Goal: Information Seeking & Learning: Learn about a topic

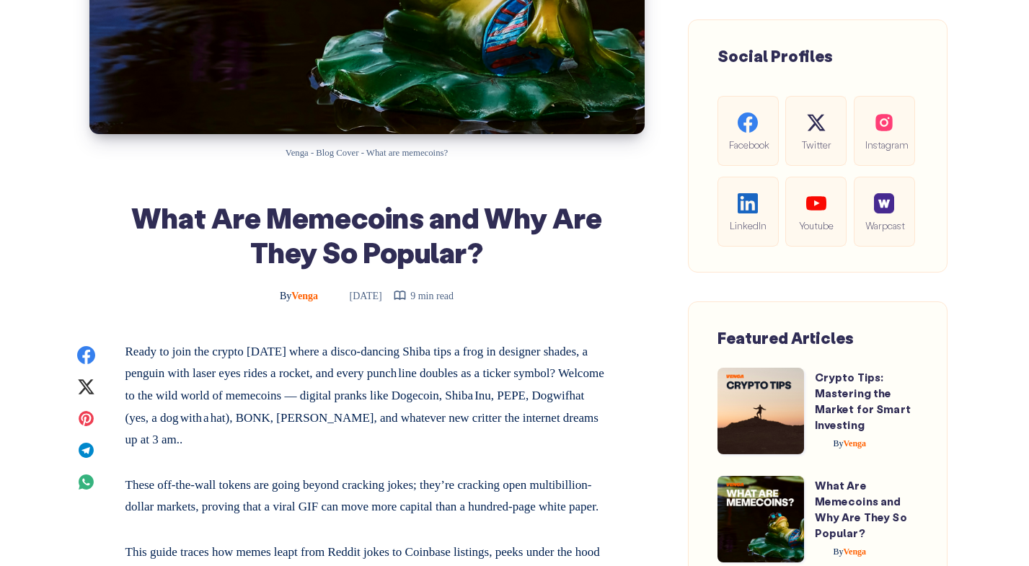
scroll to position [417, 0]
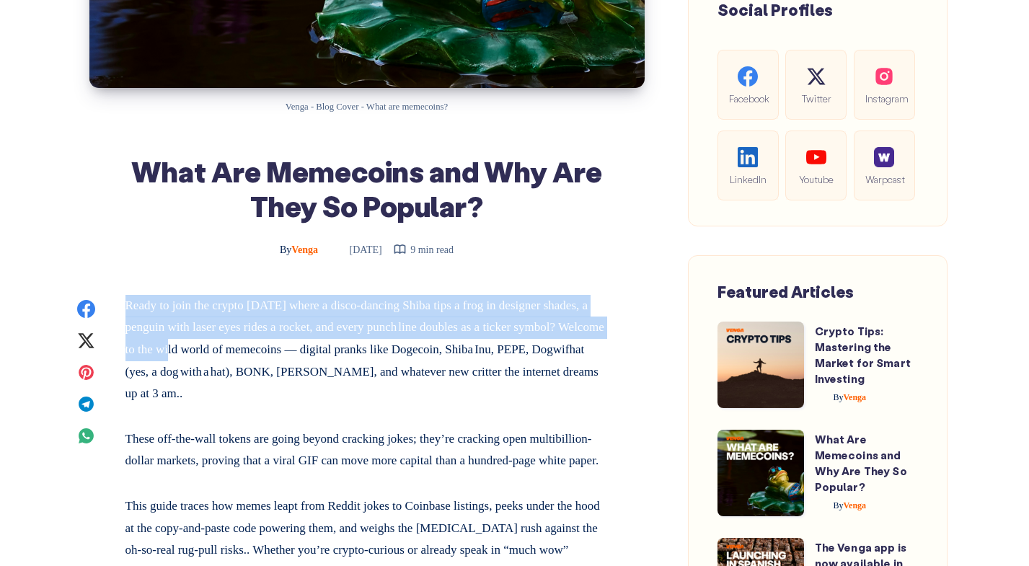
drag, startPoint x: 123, startPoint y: 302, endPoint x: 265, endPoint y: 351, distance: 150.3
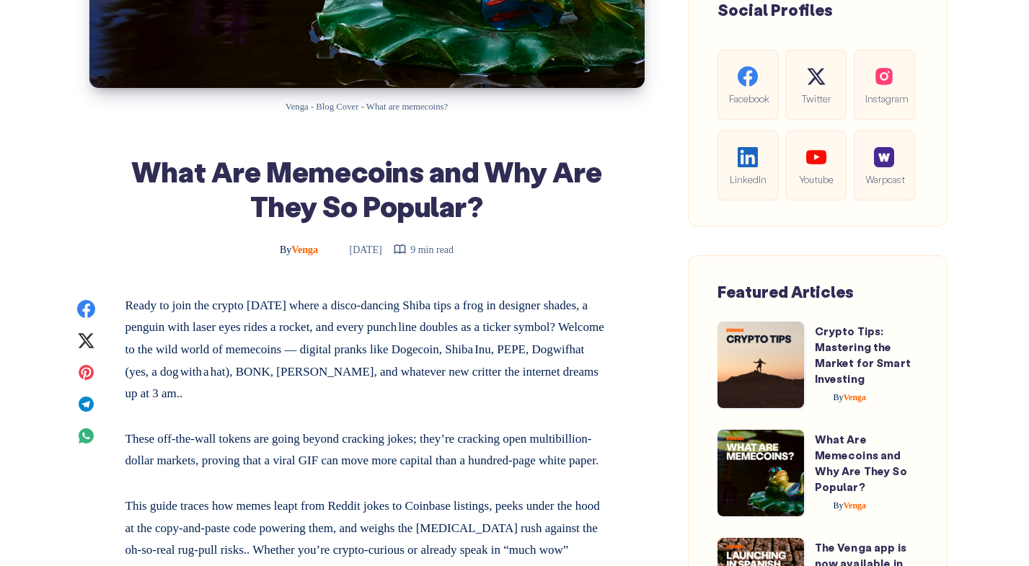
drag, startPoint x: 264, startPoint y: 350, endPoint x: 177, endPoint y: 342, distance: 87.6
click at [263, 351] on p "Ready to join the crypto [DATE] where a disco-dancing Shiba tips a frog in desi…" at bounding box center [366, 350] width 483 height 110
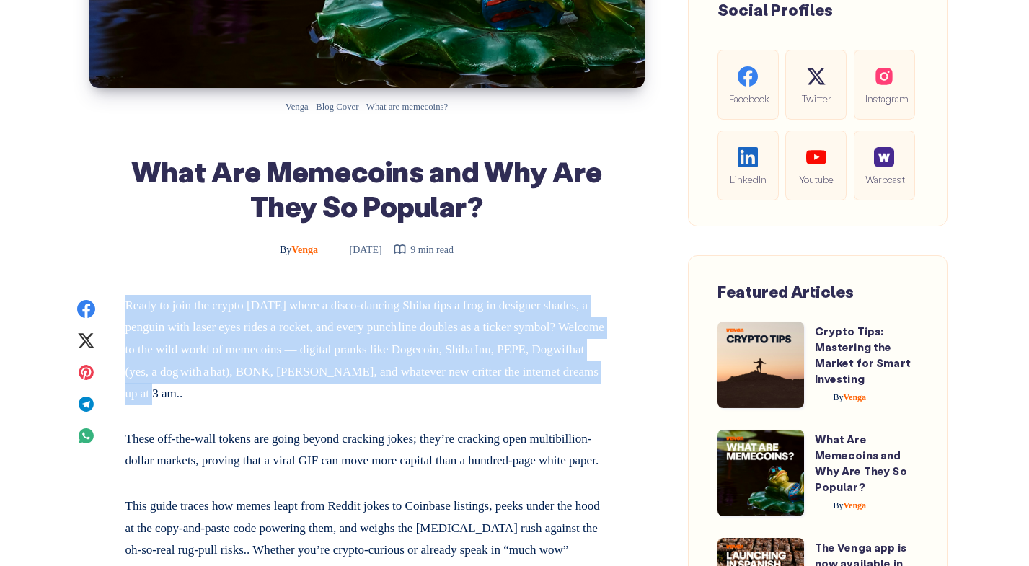
drag, startPoint x: 129, startPoint y: 305, endPoint x: 337, endPoint y: 391, distance: 225.3
click at [337, 391] on p "Ready to join the crypto [DATE] where a disco-dancing Shiba tips a frog in desi…" at bounding box center [366, 350] width 483 height 110
copy p "Ready to join the crypto [DATE] where a disco-dancing Shiba tips a frog in desi…"
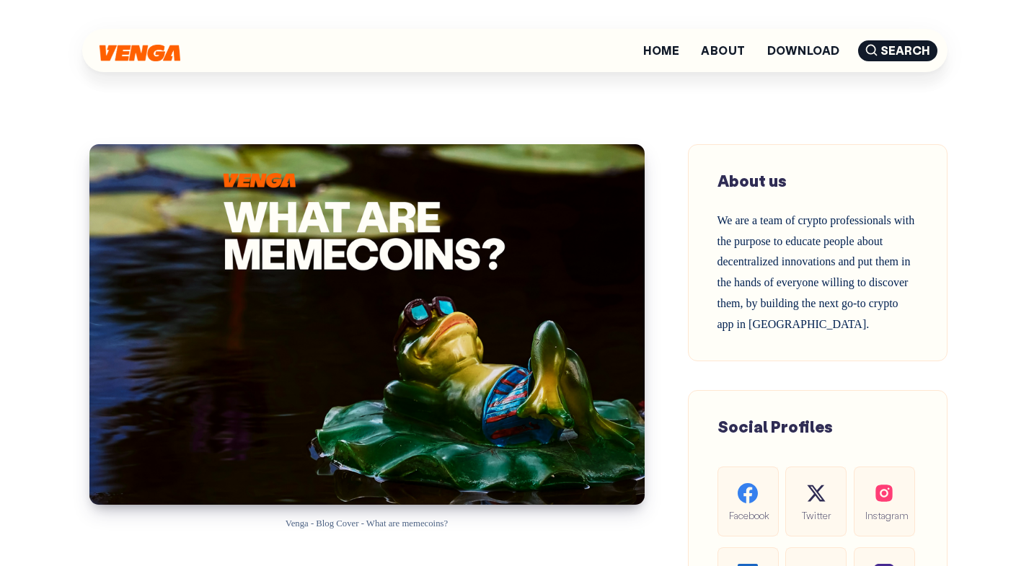
scroll to position [0, 0]
click at [878, 47] on span "Search" at bounding box center [897, 50] width 79 height 21
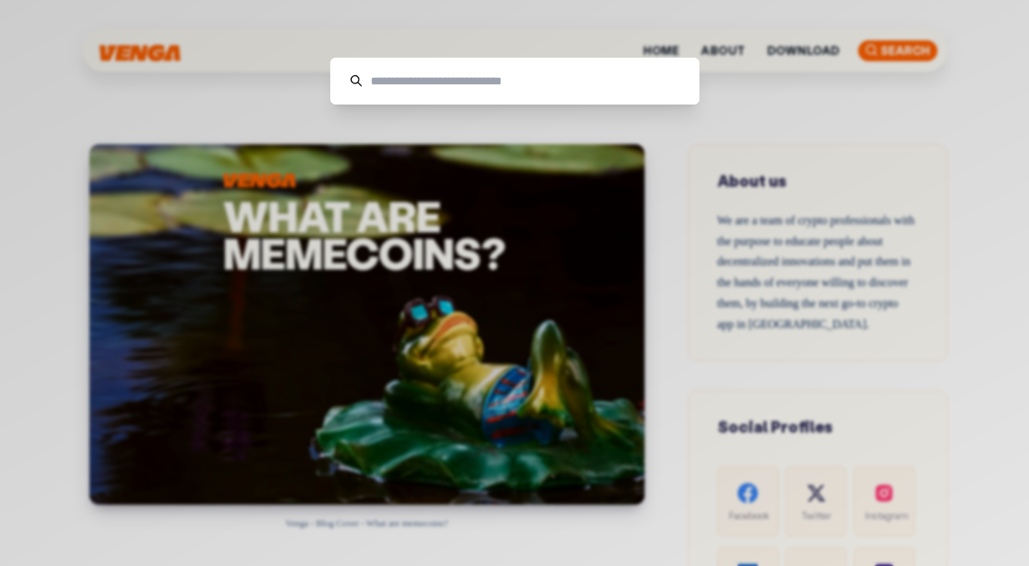
paste input "**********"
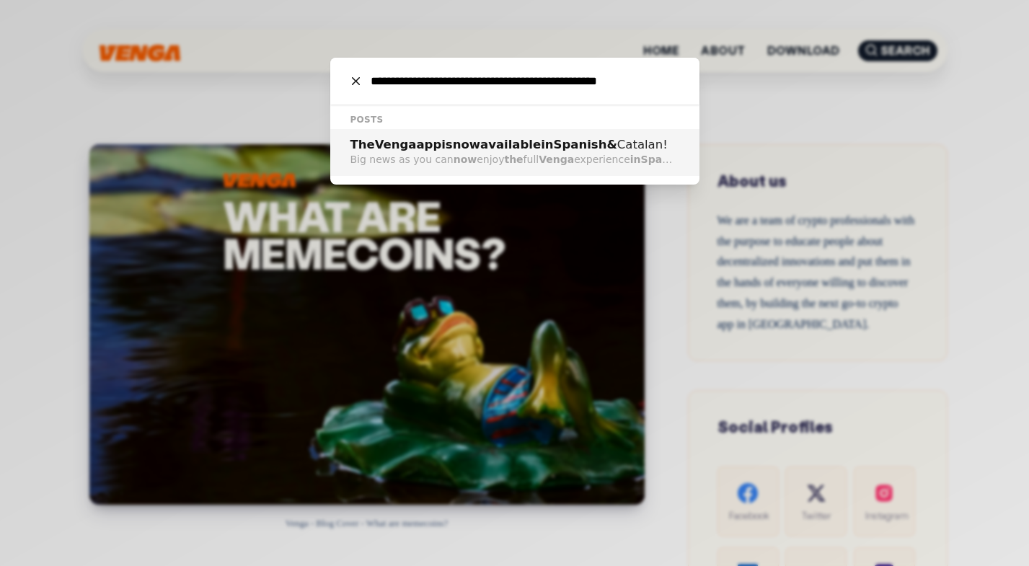
type input "**********"
click at [442, 144] on span "is" at bounding box center [446, 145] width 11 height 14
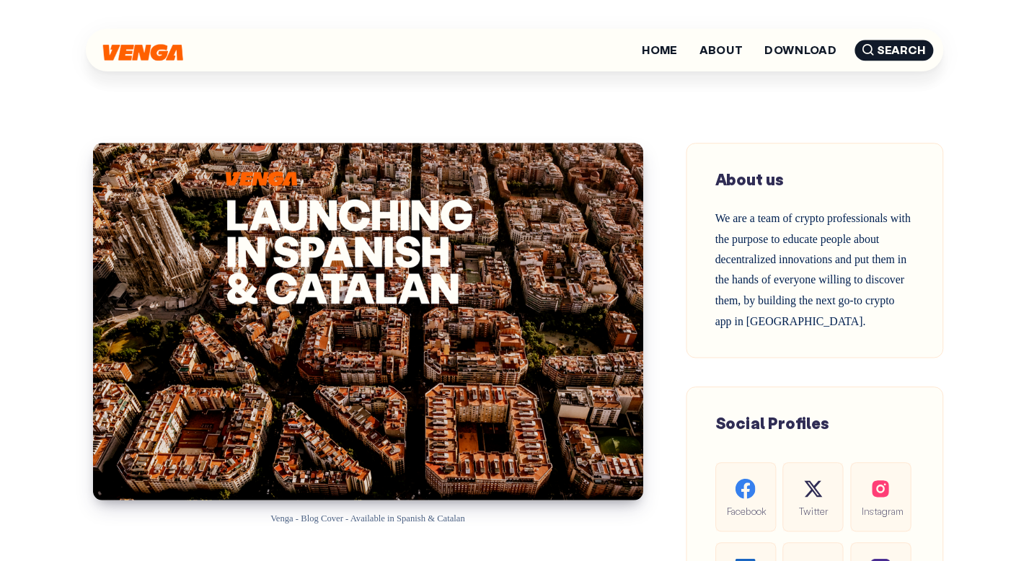
scroll to position [492, 0]
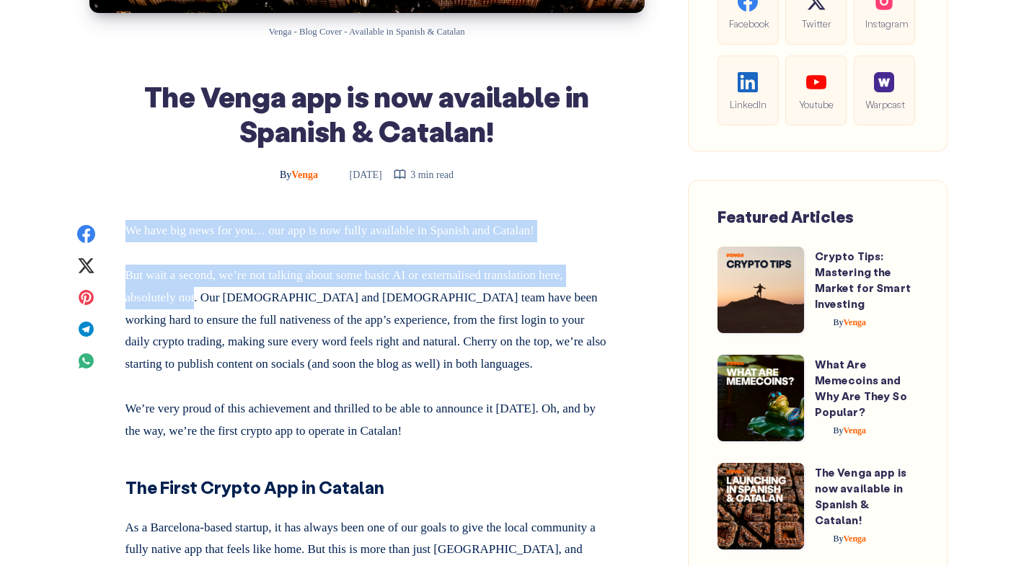
drag, startPoint x: 133, startPoint y: 234, endPoint x: 213, endPoint y: 296, distance: 100.7
